Goal: Download file/media

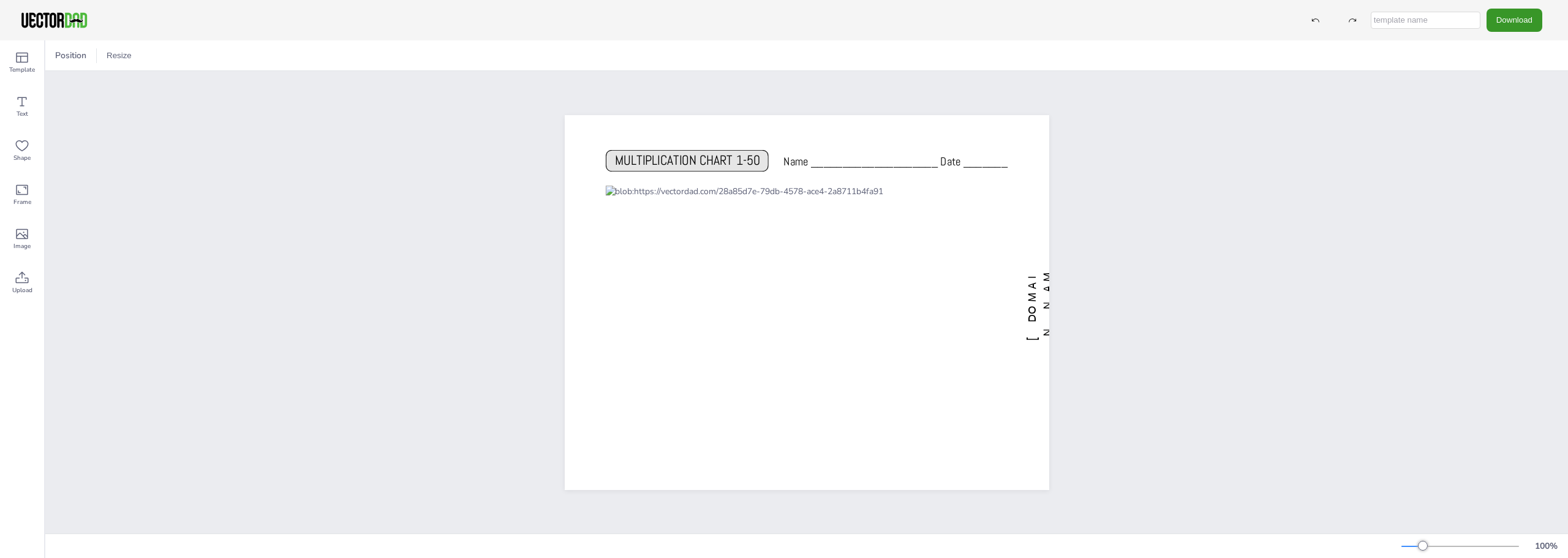
click at [1515, 29] on button "Download" at bounding box center [1515, 20] width 56 height 23
click at [1516, 151] on li "PDF" at bounding box center [1518, 149] width 100 height 25
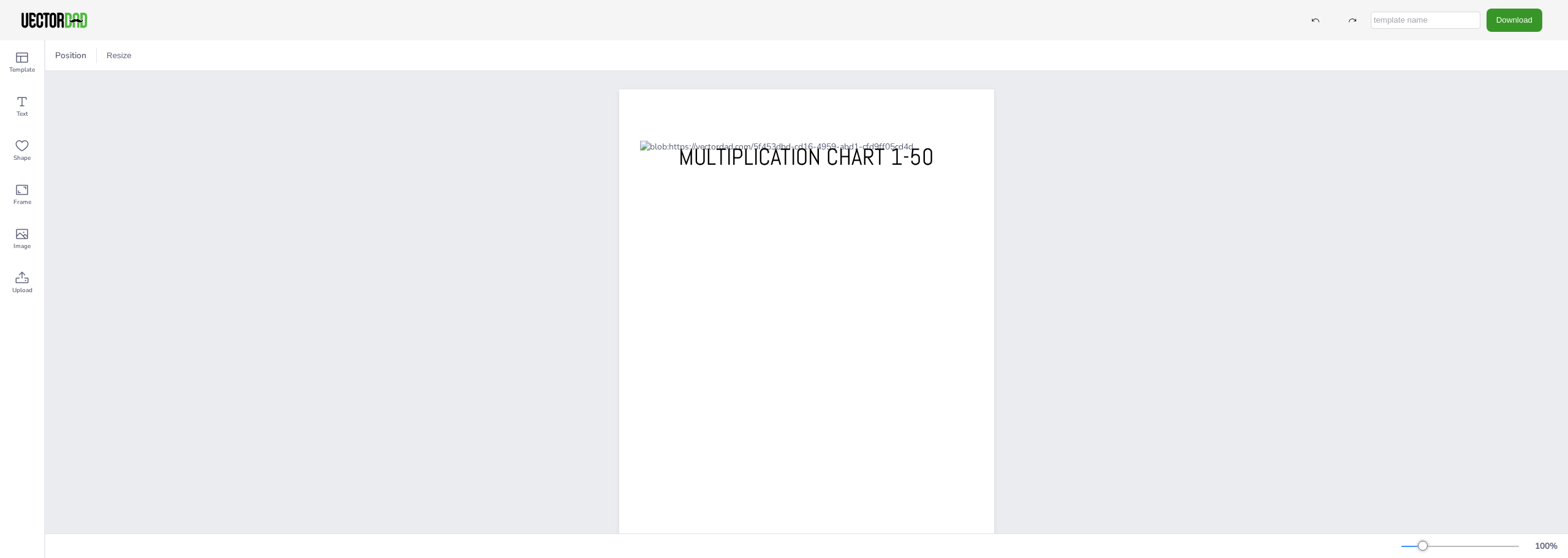
click at [1532, 19] on button "Download" at bounding box center [1515, 20] width 56 height 23
click at [1510, 150] on li "PDF" at bounding box center [1518, 149] width 100 height 25
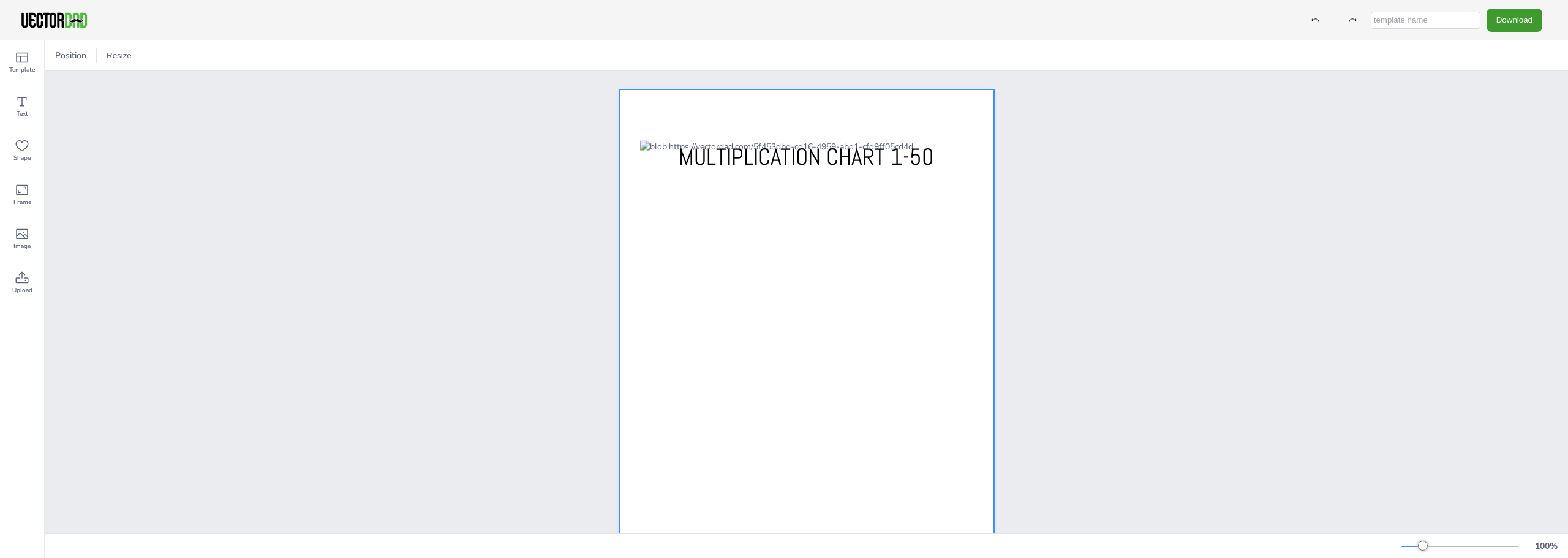
click at [858, 104] on div at bounding box center [807, 331] width 375 height 484
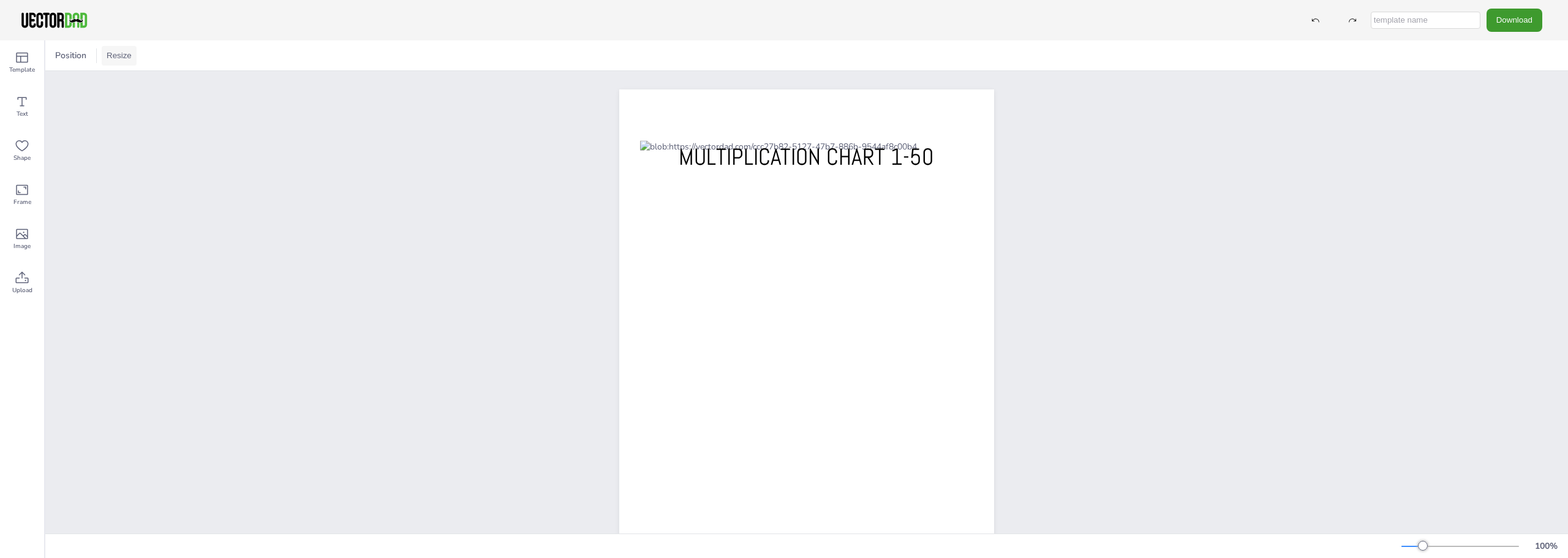
click at [119, 57] on button "Resize" at bounding box center [119, 56] width 35 height 20
click at [171, 55] on li "A4 (8.25in x 11.75in)" at bounding box center [153, 57] width 103 height 24
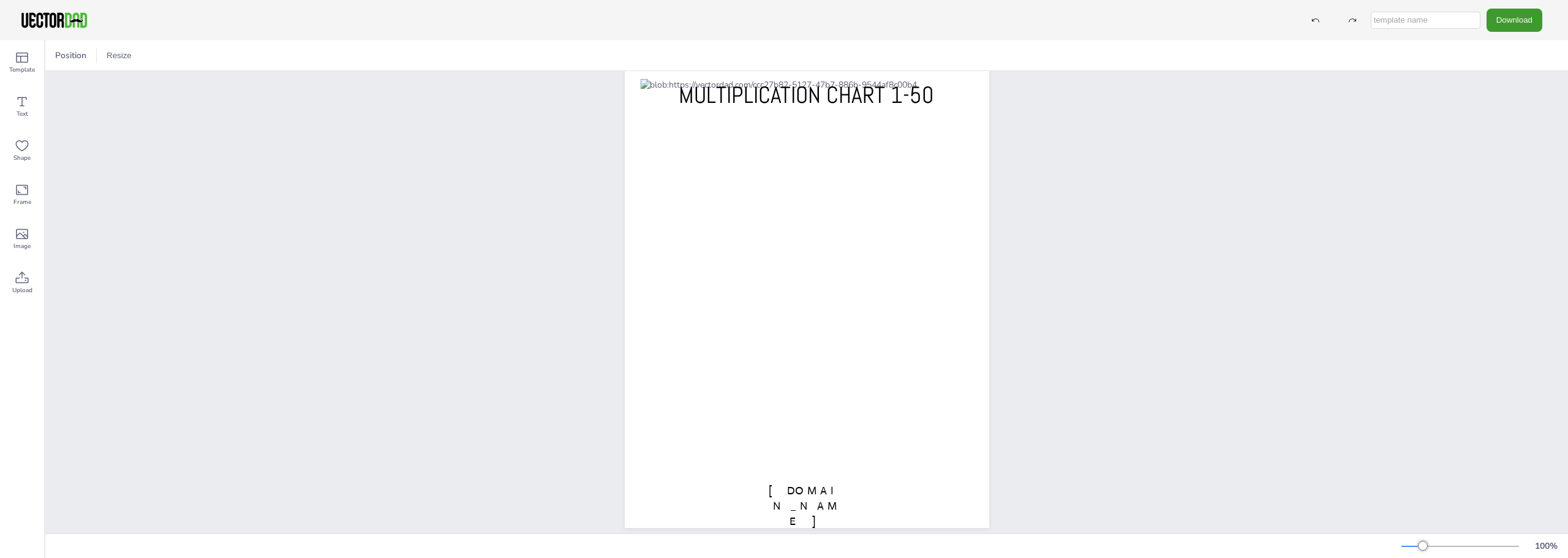
scroll to position [99, 0]
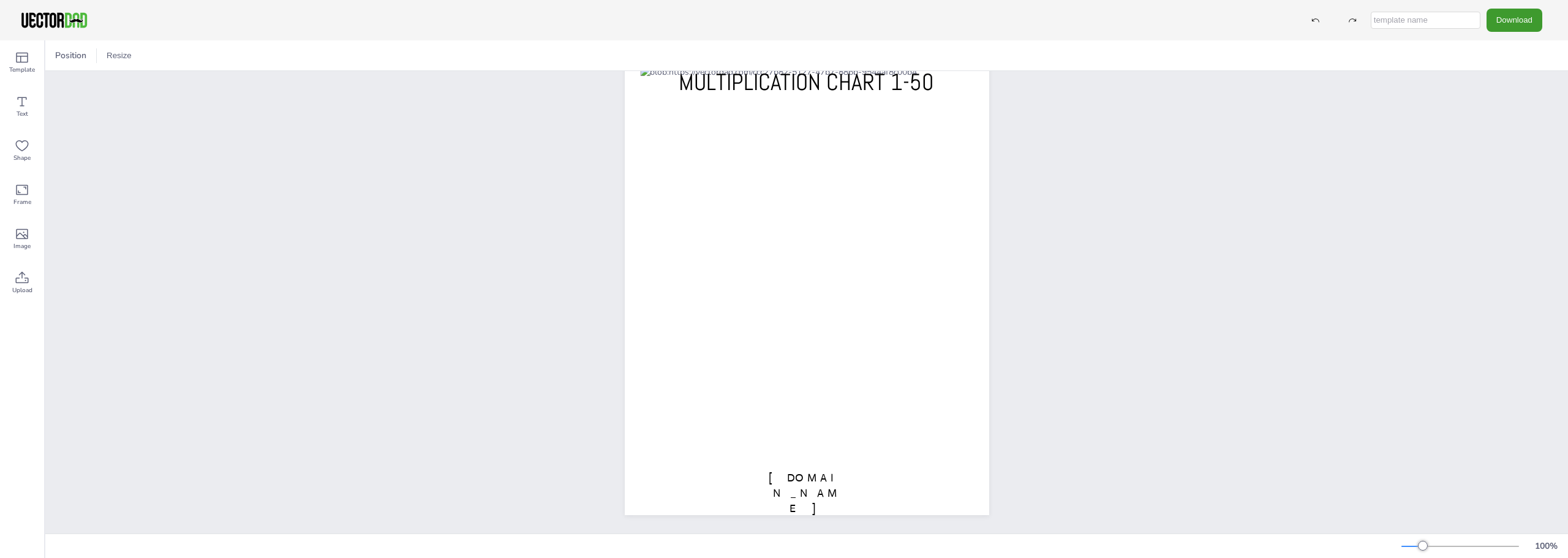
click at [1397, 130] on div "vectordad.com MULTIPLICATION CHART 1-50" at bounding box center [807, 257] width 1523 height 553
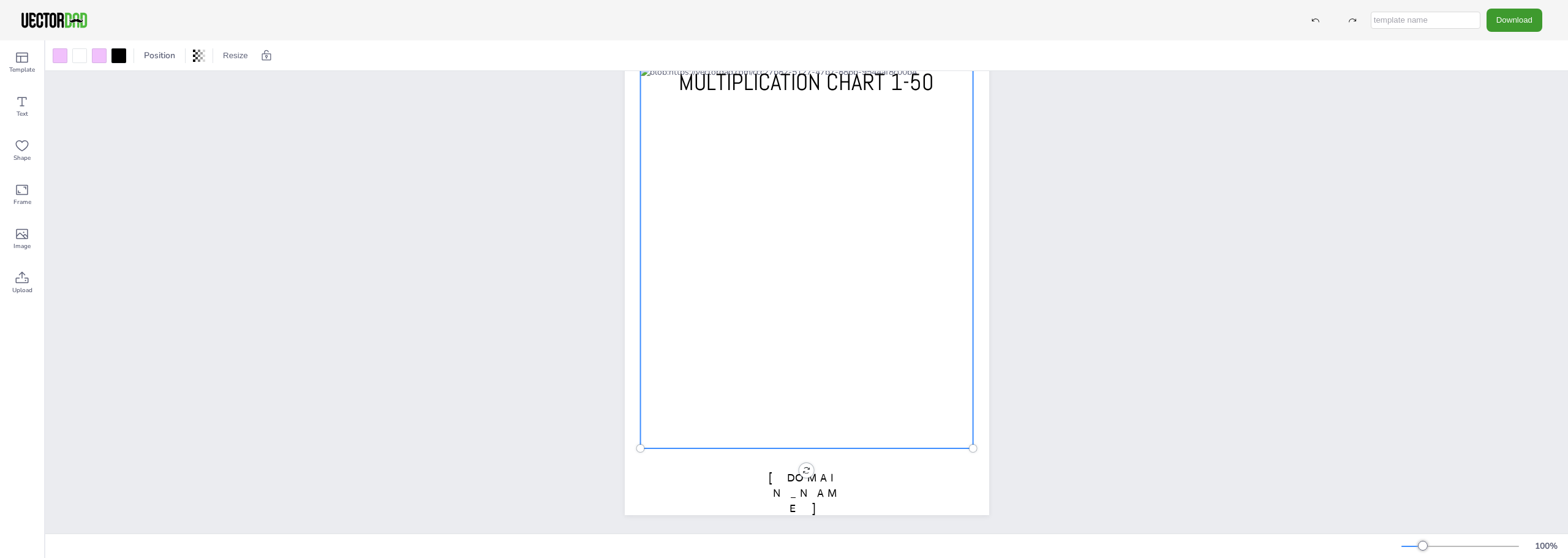
click at [695, 195] on div at bounding box center [807, 257] width 334 height 382
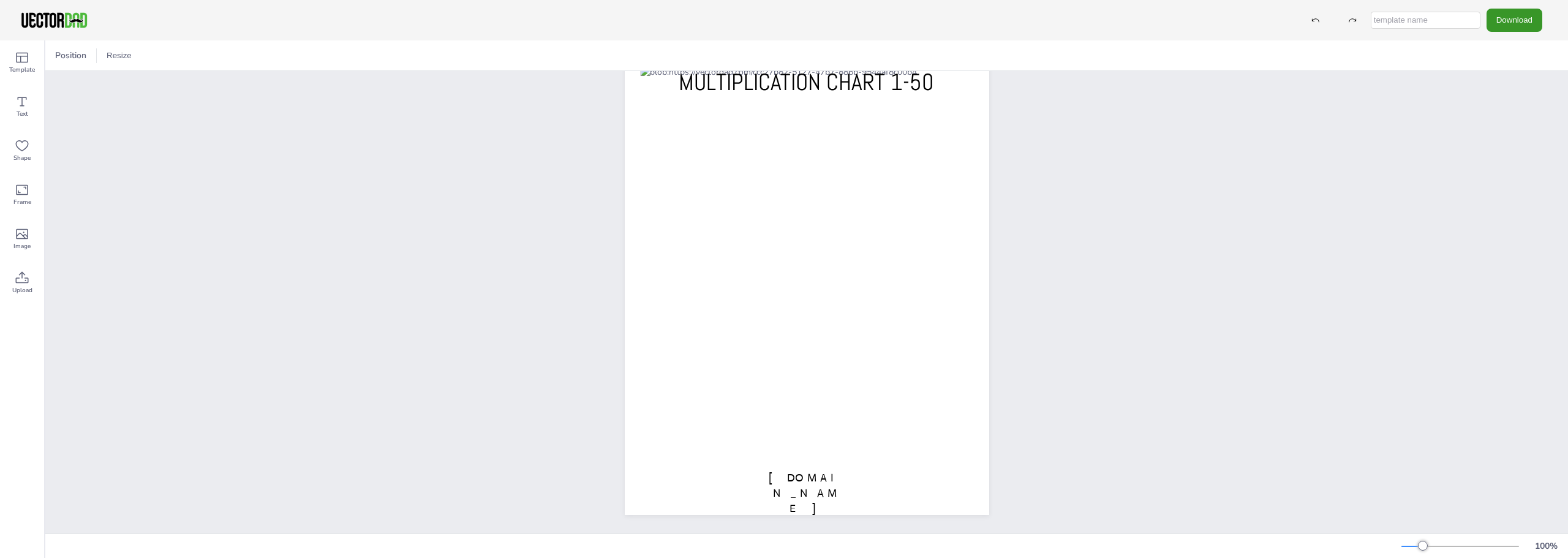
click at [1513, 17] on button "Download" at bounding box center [1515, 20] width 56 height 23
click at [1507, 98] on li "JPG" at bounding box center [1518, 99] width 100 height 25
